Goal: Transaction & Acquisition: Purchase product/service

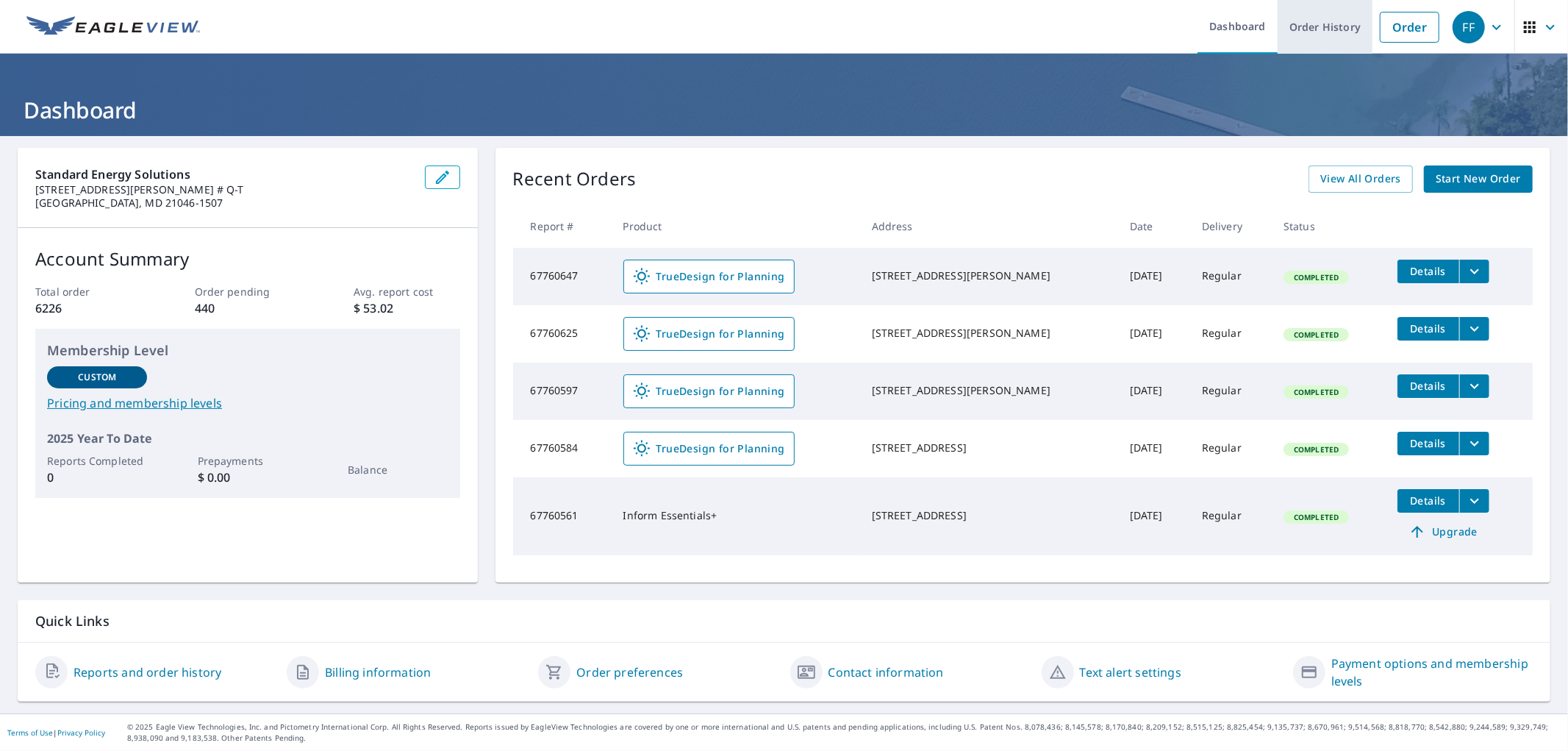
click at [1322, 25] on link "Order History" at bounding box center [1325, 26] width 95 height 53
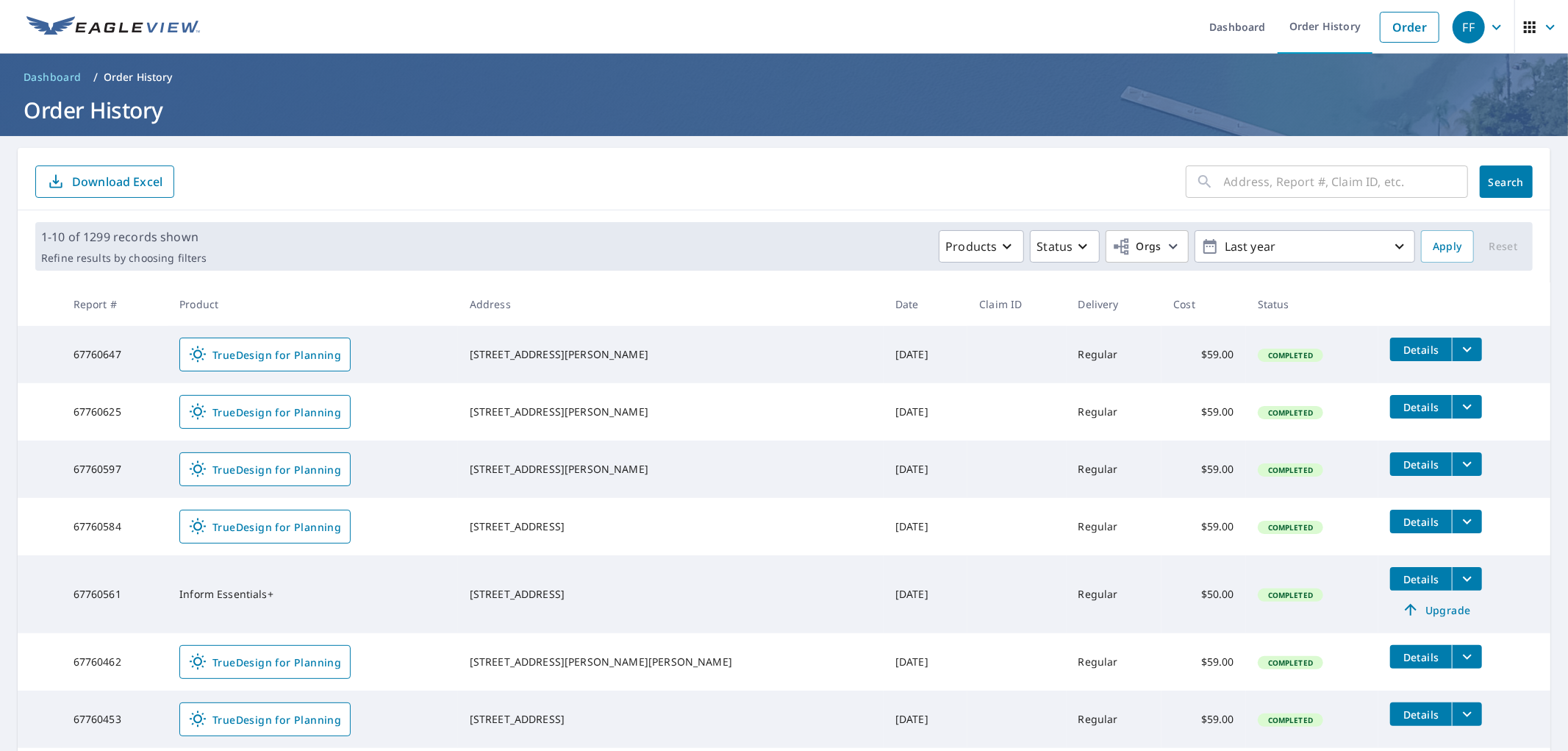
click at [1340, 173] on input "text" at bounding box center [1347, 182] width 244 height 42
paste input "10010 River Walk Terrace"
type input "10010 River Walk Terr"
click button "Search" at bounding box center [1506, 182] width 53 height 32
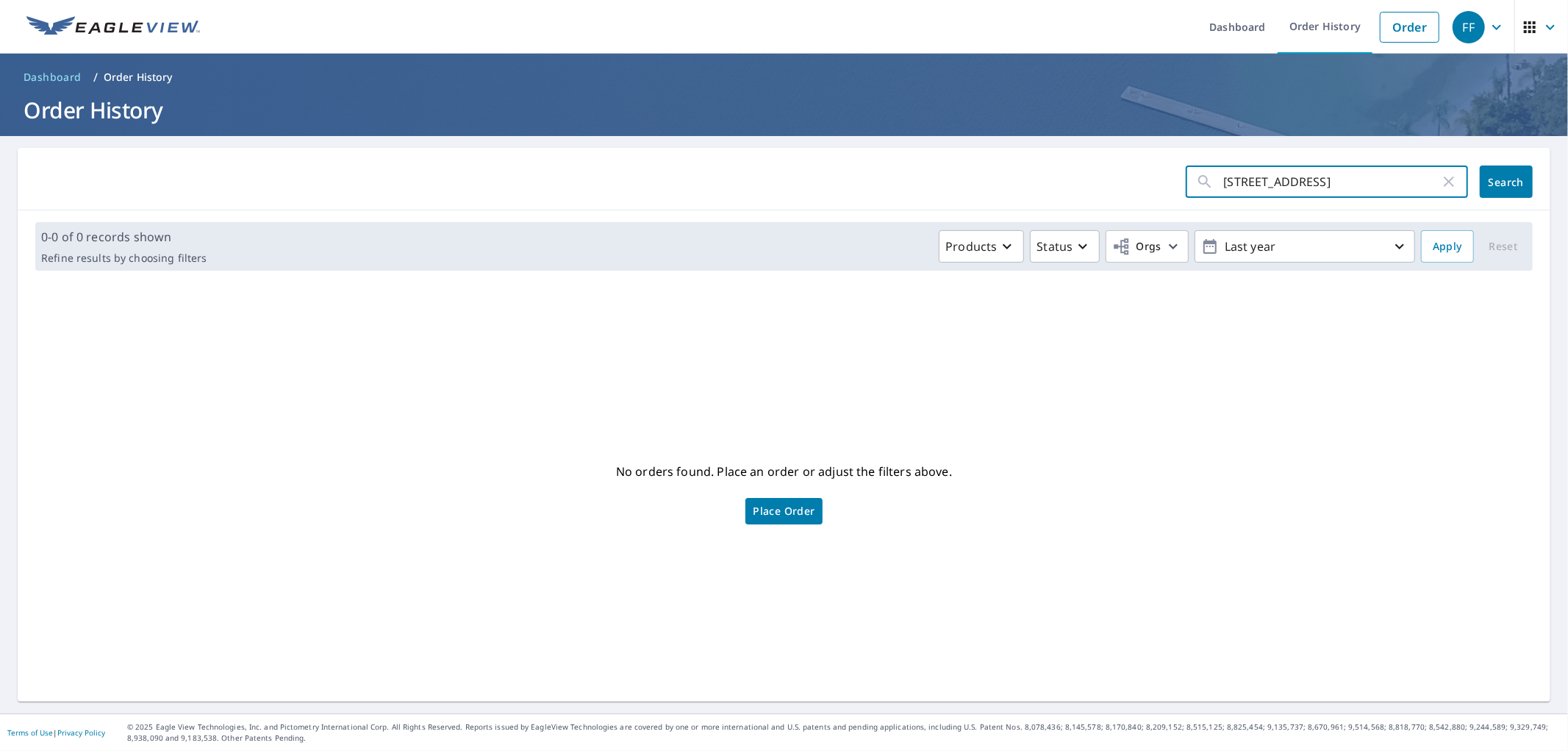
drag, startPoint x: 1374, startPoint y: 184, endPoint x: 1088, endPoint y: 193, distance: 286.1
click at [1088, 193] on form "10010 River Walk Terr ​ Search" at bounding box center [784, 182] width 1498 height 32
click at [1403, 18] on link "Order" at bounding box center [1410, 27] width 59 height 31
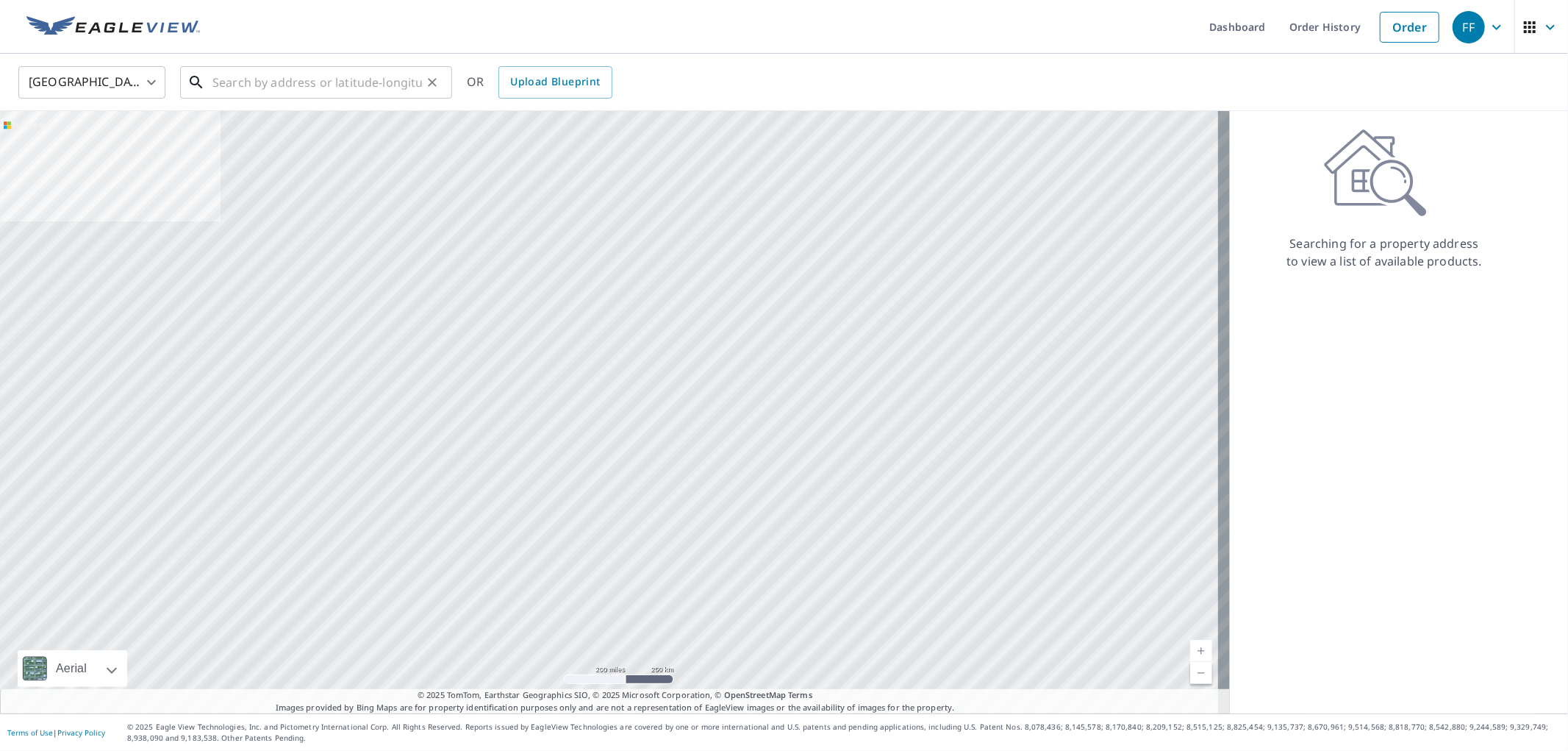
click at [373, 84] on input "text" at bounding box center [317, 82] width 209 height 42
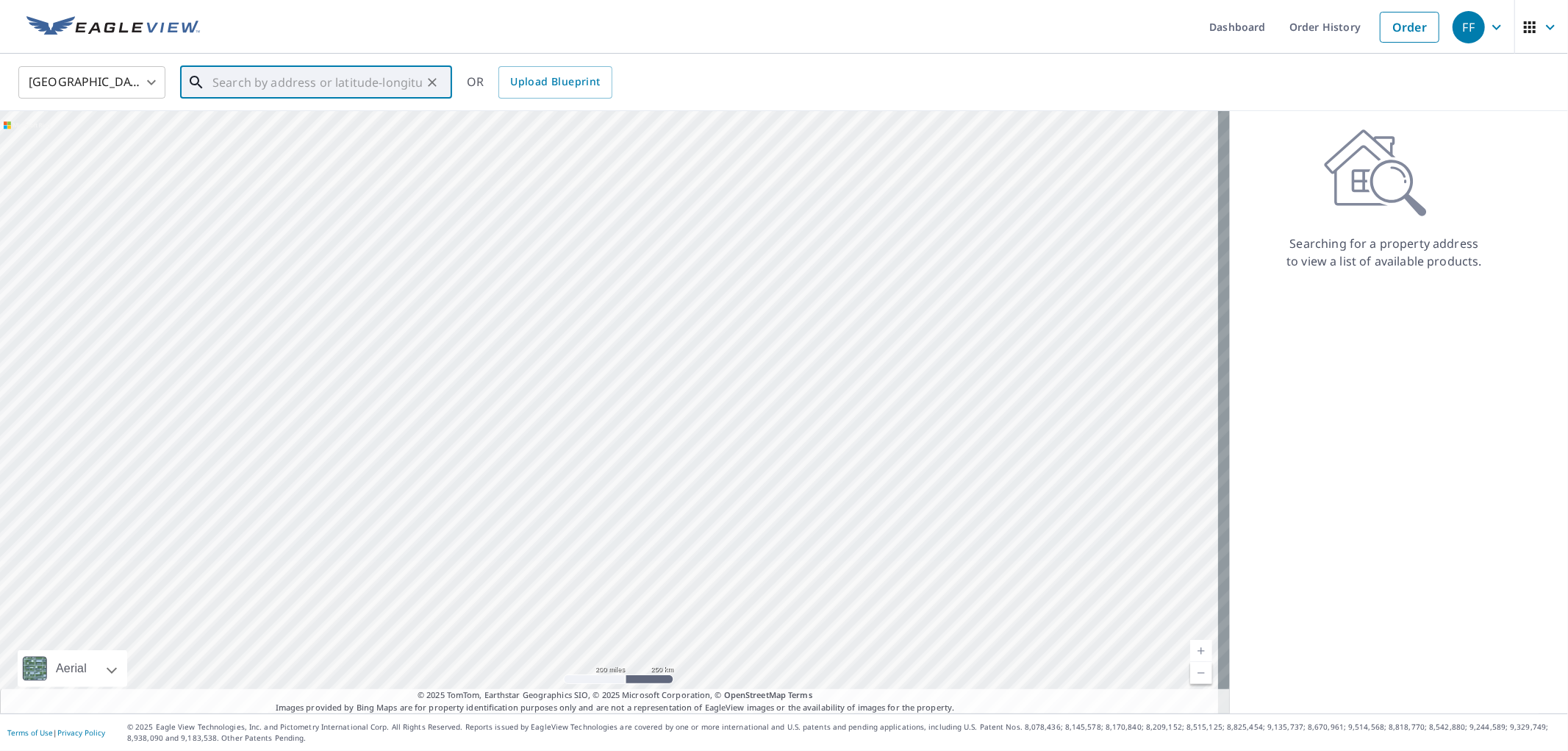
paste input "10010 River Walk Terrace"
click at [307, 121] on span "10010 River Walk Ter" at bounding box center [325, 125] width 231 height 18
type input "10010 River Walk Ter Upper Marlboro, MD 20774"
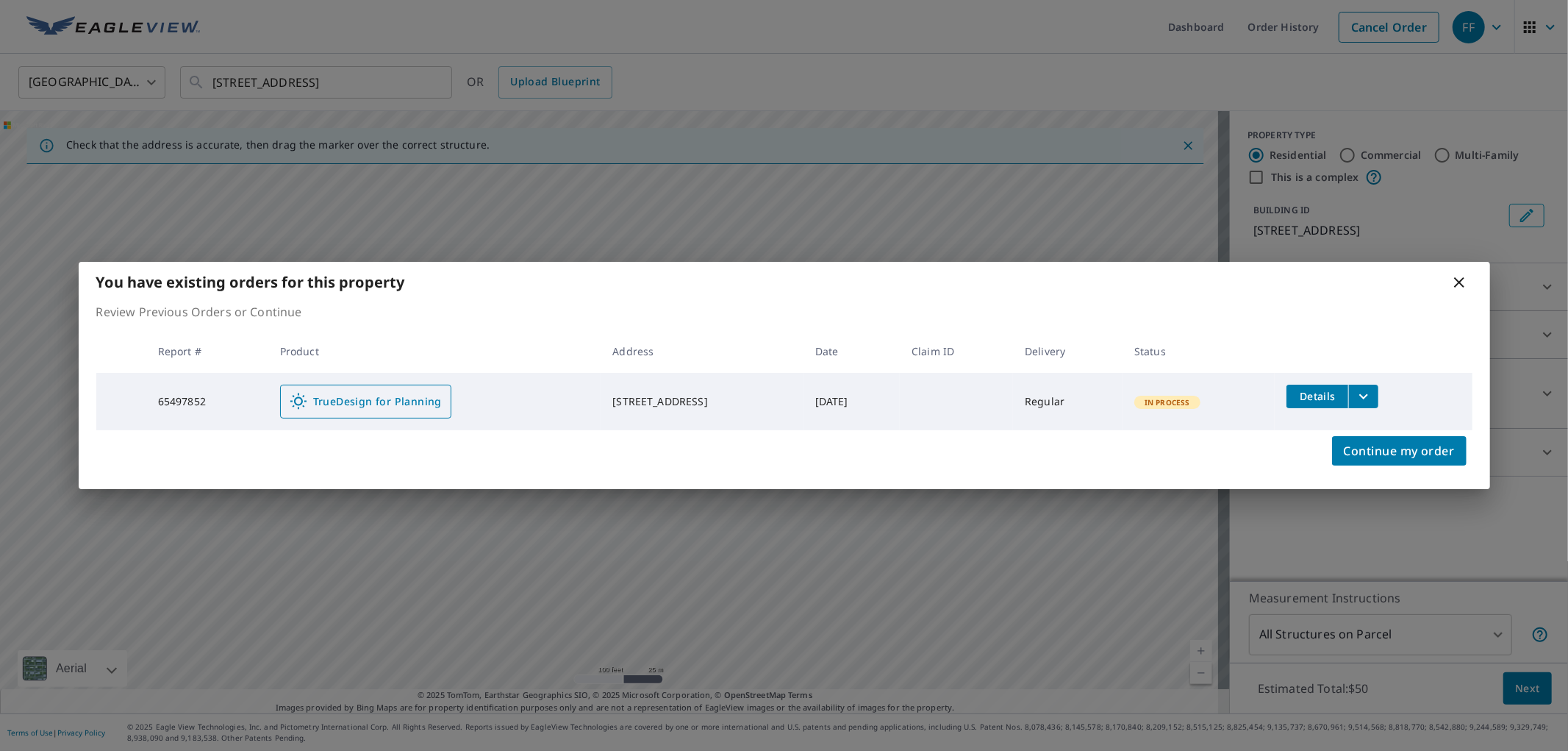
click at [333, 393] on span "TrueDesign for Planning" at bounding box center [365, 401] width 152 height 18
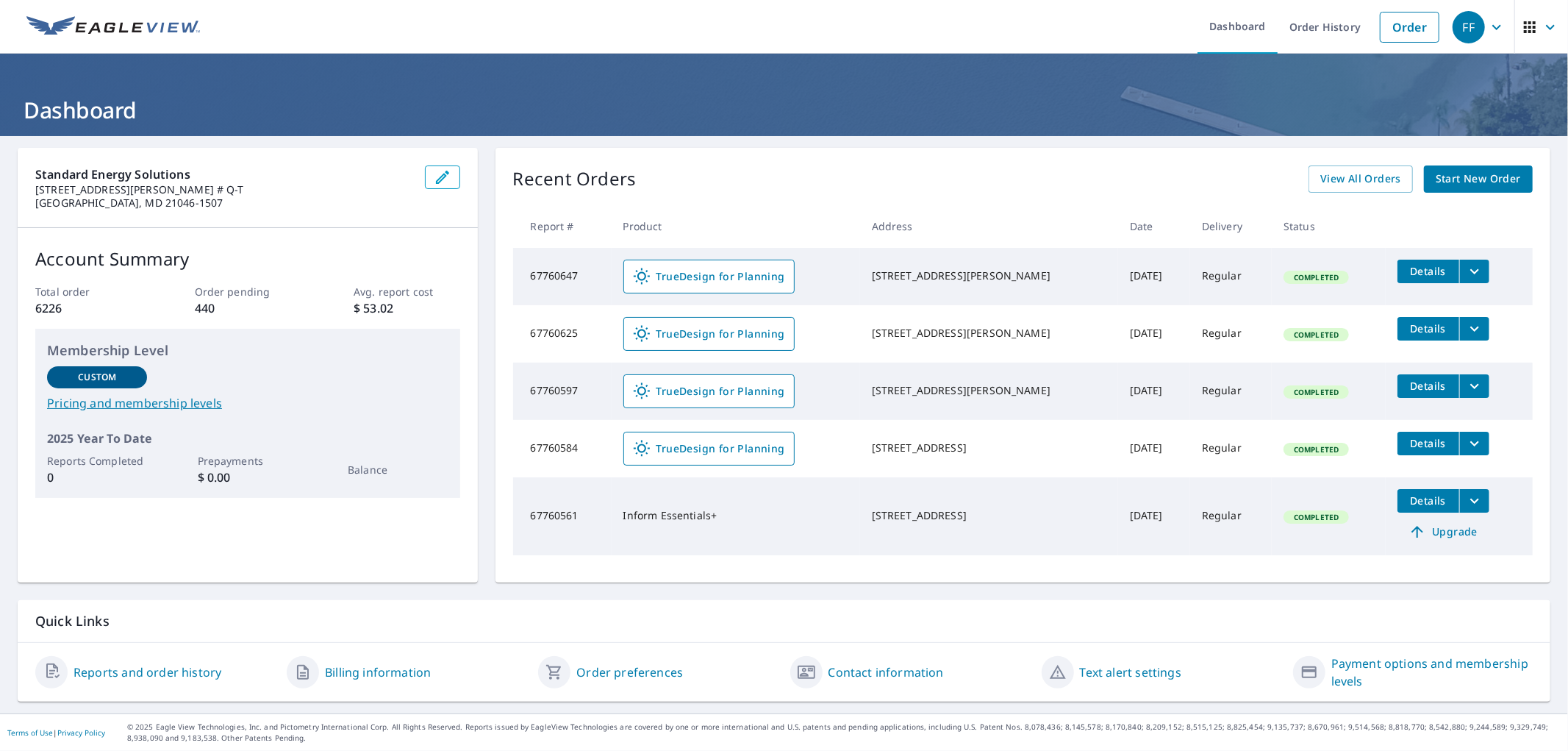
click at [951, 32] on ul "Dashboard Order History Order" at bounding box center [828, 26] width 1238 height 53
click at [976, 25] on ul "Dashboard Order History Order" at bounding box center [828, 26] width 1238 height 53
click at [1459, 31] on div "FF" at bounding box center [1469, 27] width 32 height 32
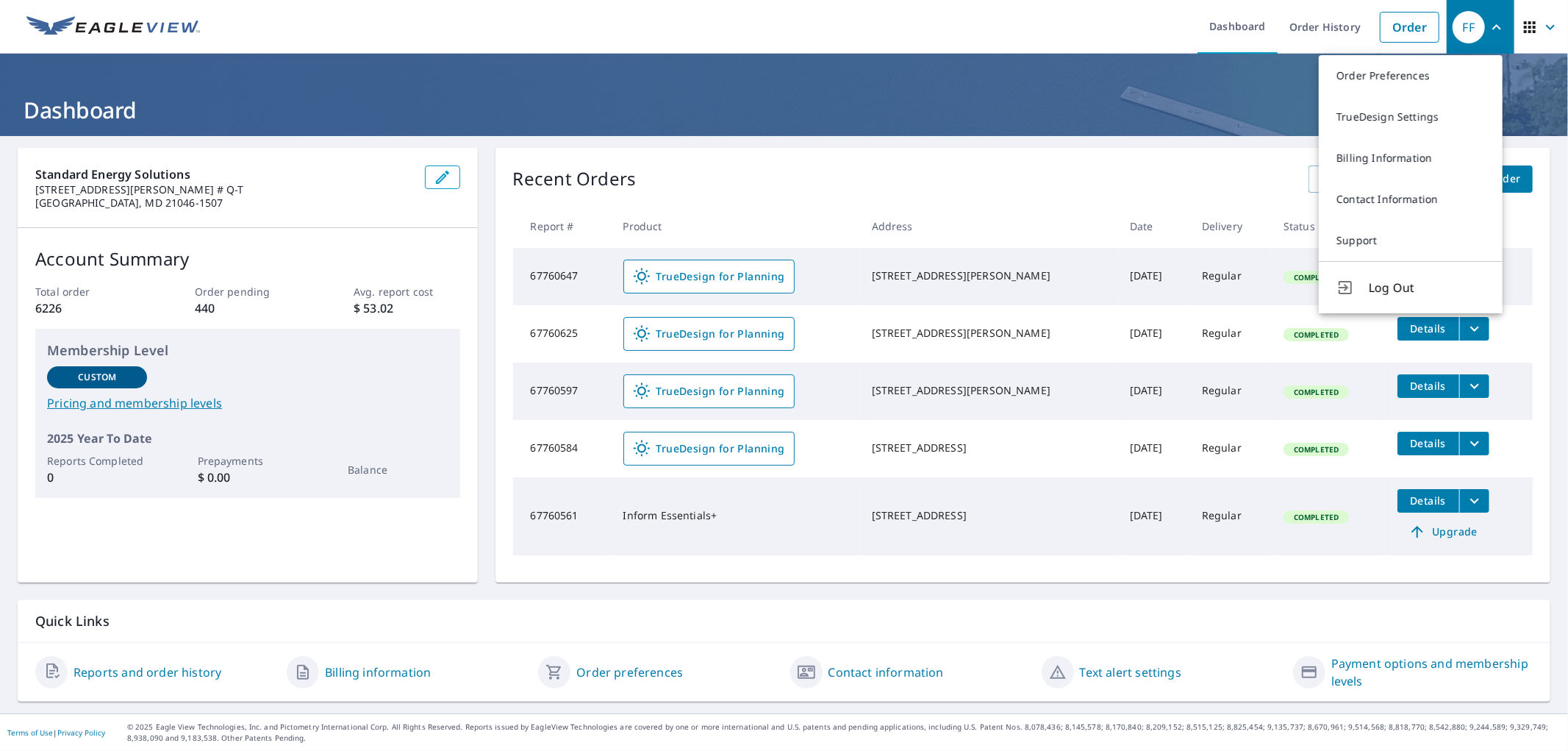
click at [1125, 27] on ul "Dashboard Order History Order" at bounding box center [828, 26] width 1238 height 53
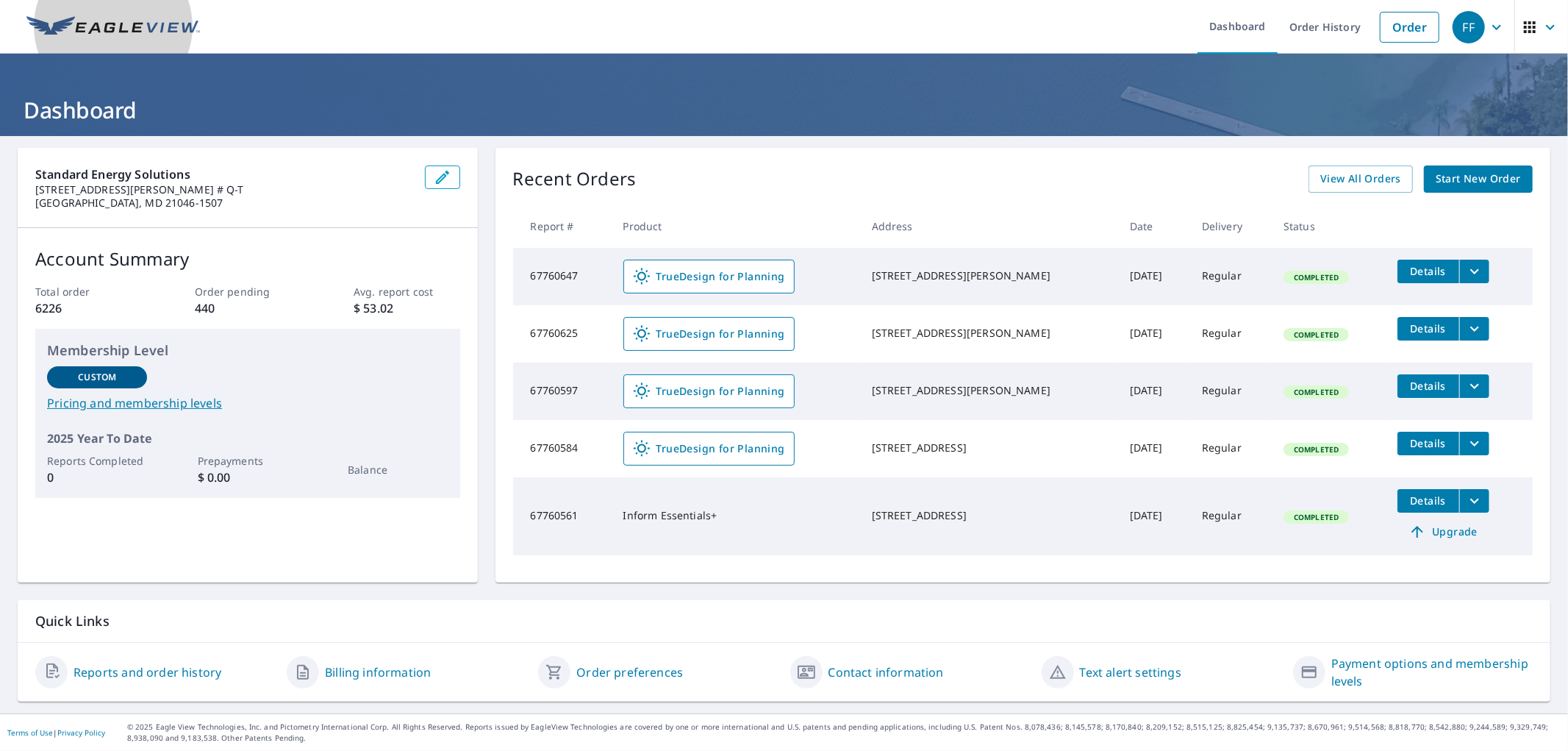
click at [124, 25] on img at bounding box center [113, 27] width 174 height 22
click at [756, 270] on span "TrueDesign for Planning" at bounding box center [709, 277] width 152 height 18
